Goal: Task Accomplishment & Management: Use online tool/utility

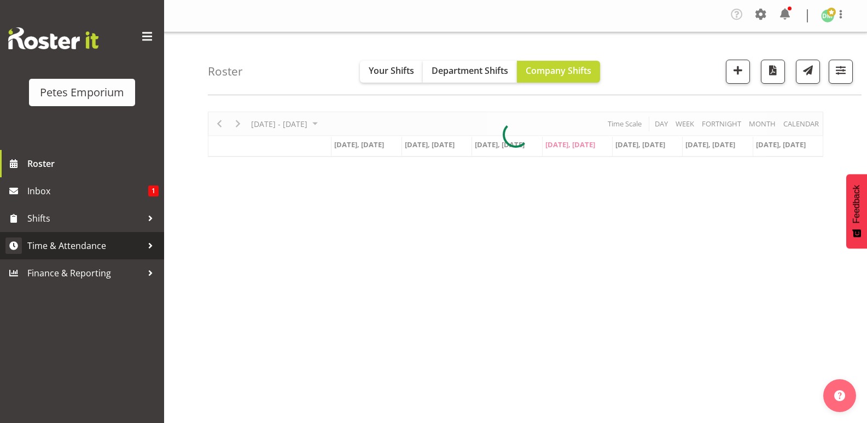
click at [95, 235] on link "Time & Attendance" at bounding box center [82, 245] width 164 height 27
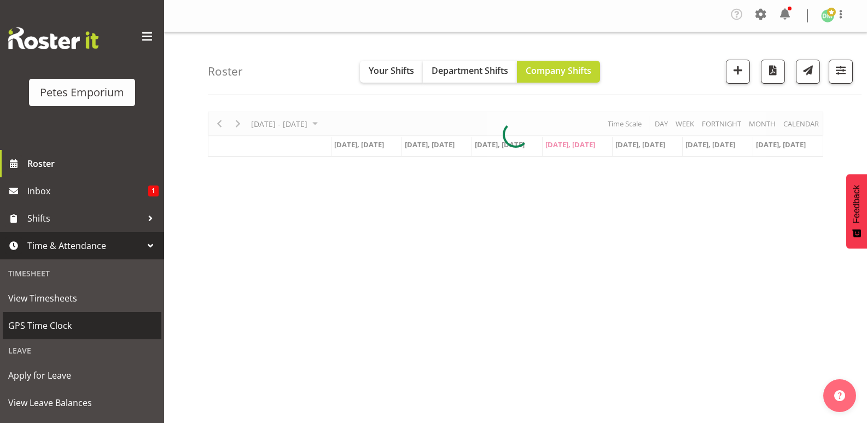
click at [61, 328] on span "GPS Time Clock" at bounding box center [82, 325] width 148 height 16
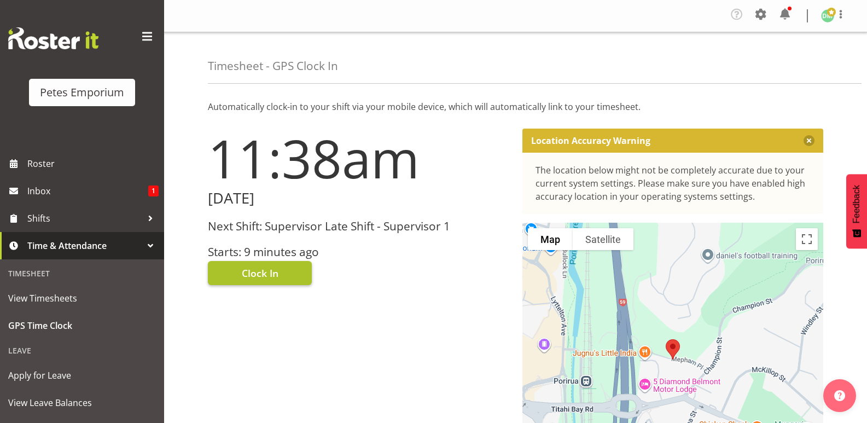
click at [266, 270] on span "Clock In" at bounding box center [260, 273] width 37 height 14
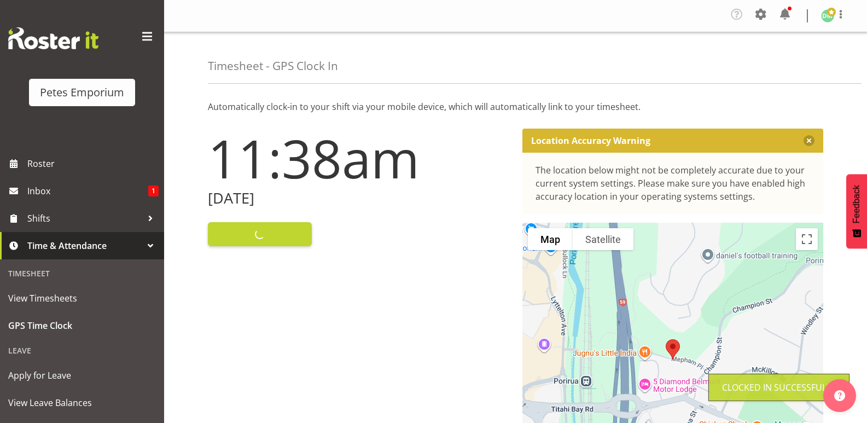
click at [830, 17] on img at bounding box center [827, 15] width 13 height 13
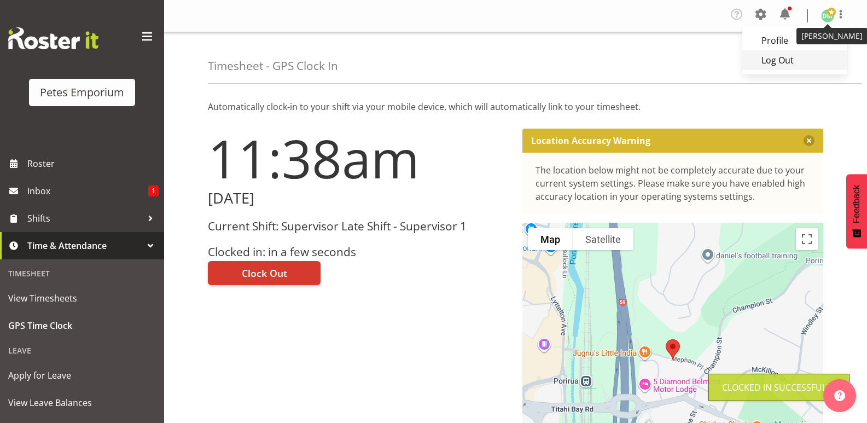
click at [784, 57] on link "Log Out" at bounding box center [795, 60] width 105 height 20
